Goal: Task Accomplishment & Management: Use online tool/utility

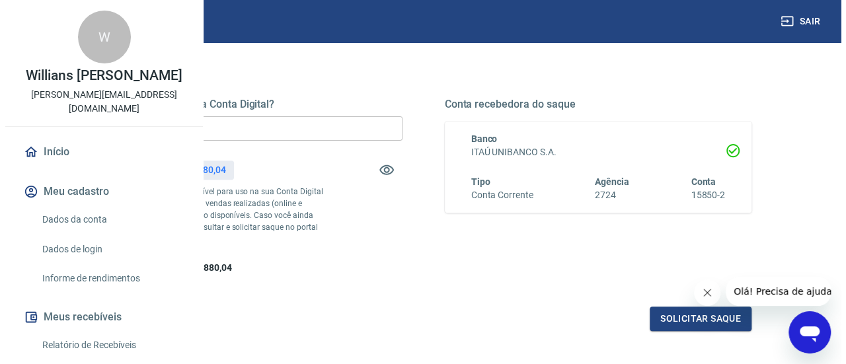
scroll to position [198, 0]
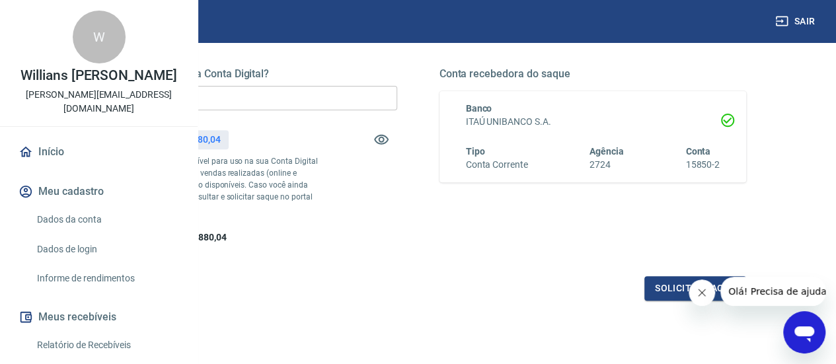
click at [366, 95] on input "R$ 0,00" at bounding box center [243, 98] width 307 height 24
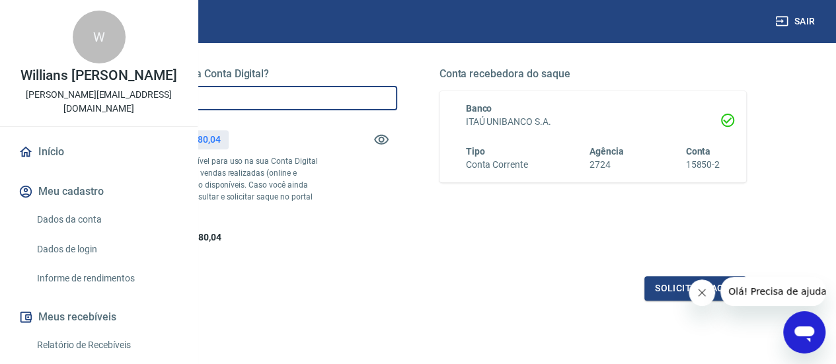
type input "R$ 900.000,00"
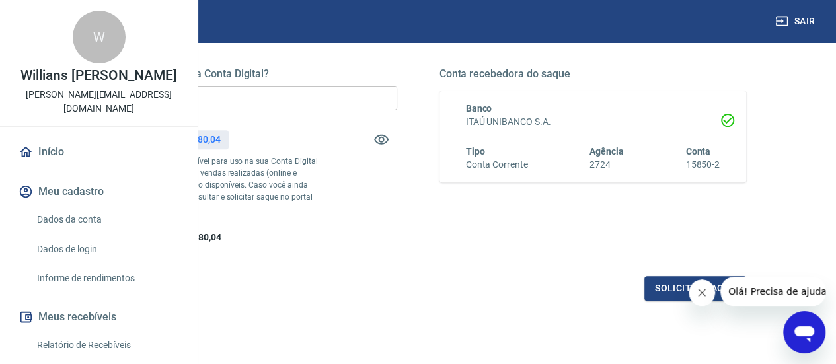
click at [705, 295] on icon "Fechar mensagem da empresa" at bounding box center [702, 293] width 11 height 11
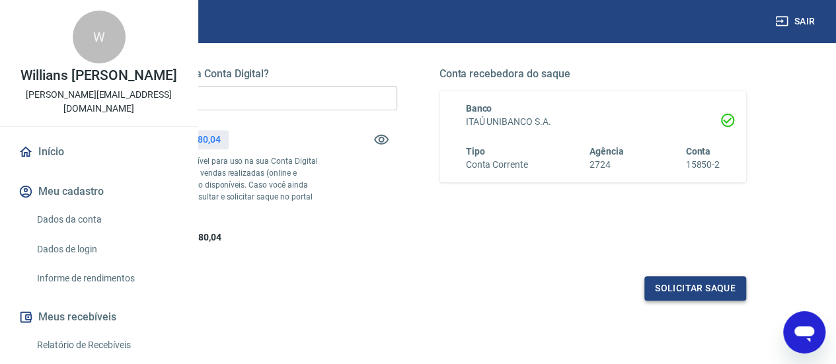
click at [694, 301] on button "Solicitar saque" at bounding box center [696, 288] width 102 height 24
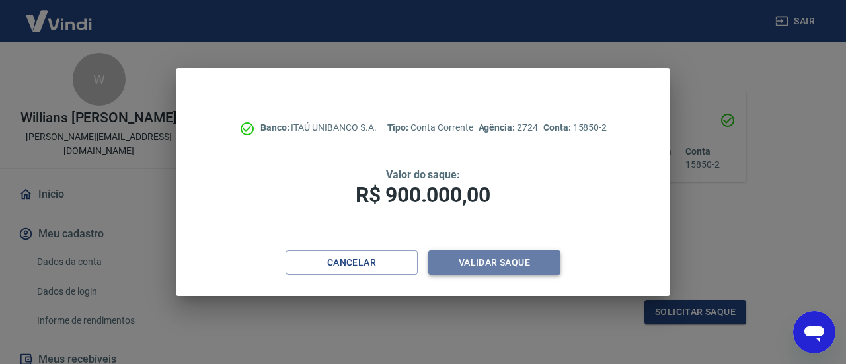
click at [500, 262] on button "Validar saque" at bounding box center [494, 263] width 132 height 24
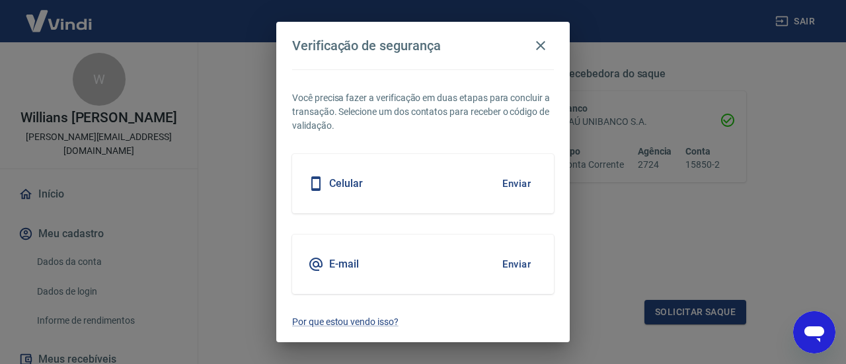
click at [386, 246] on div "E-mail Enviar" at bounding box center [423, 265] width 262 height 60
click at [522, 263] on button "Enviar" at bounding box center [516, 265] width 43 height 28
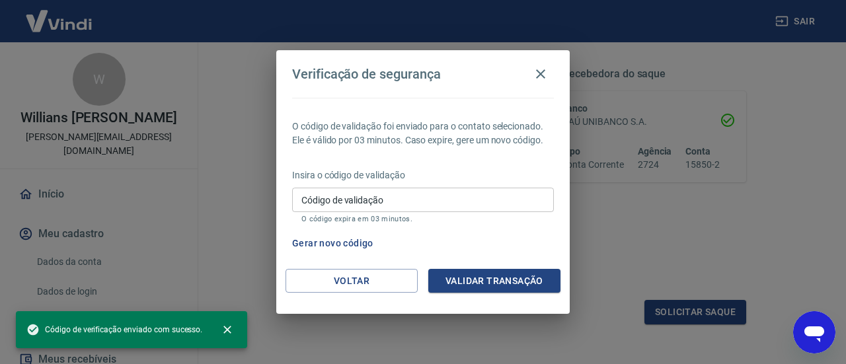
drag, startPoint x: 357, startPoint y: 194, endPoint x: 372, endPoint y: 196, distance: 15.3
click at [357, 194] on div "Código de validação Código de validação O código expira em 03 minutos." at bounding box center [423, 206] width 262 height 36
paste input "636835"
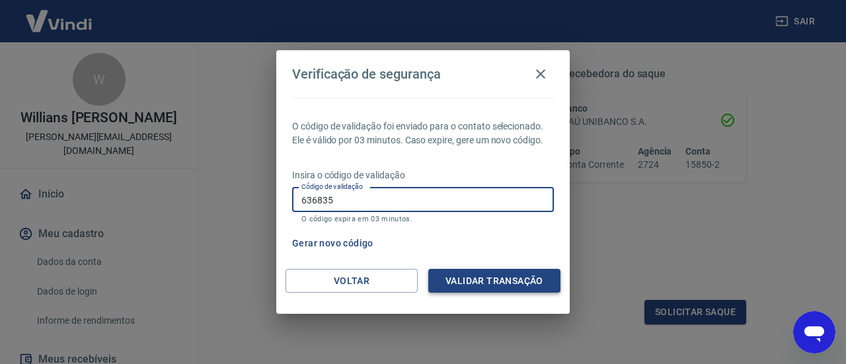
type input "636835"
click at [481, 272] on button "Validar transação" at bounding box center [494, 281] width 132 height 24
